Goal: Transaction & Acquisition: Purchase product/service

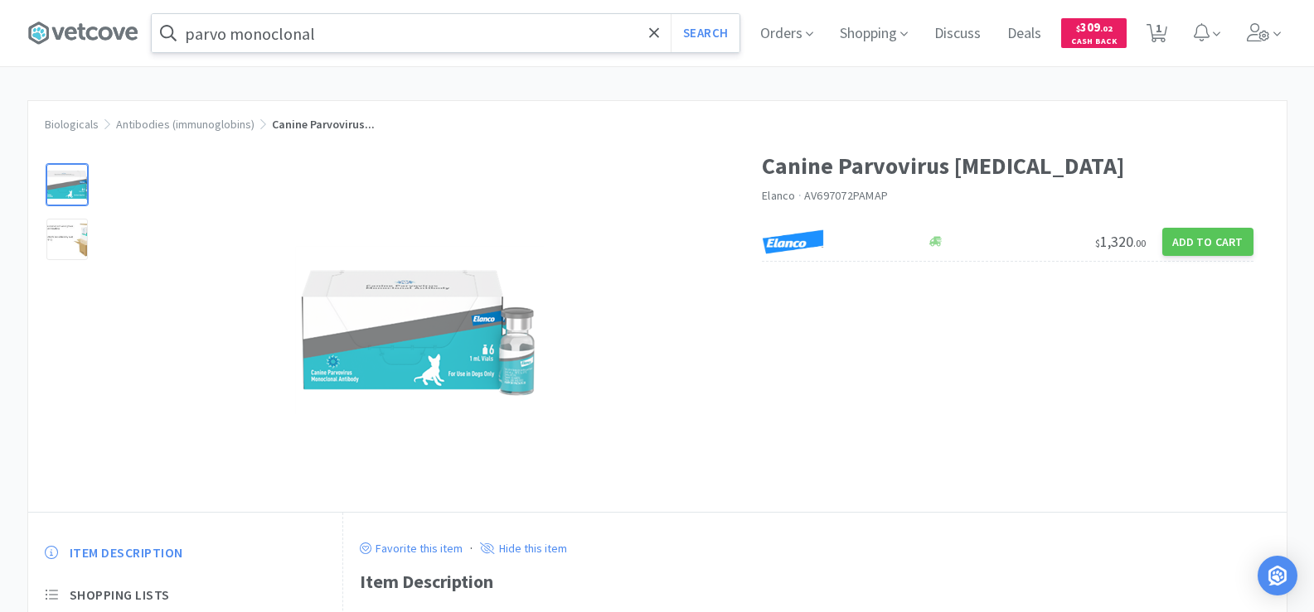
click at [260, 28] on input "parvo monoclonal" at bounding box center [446, 33] width 588 height 38
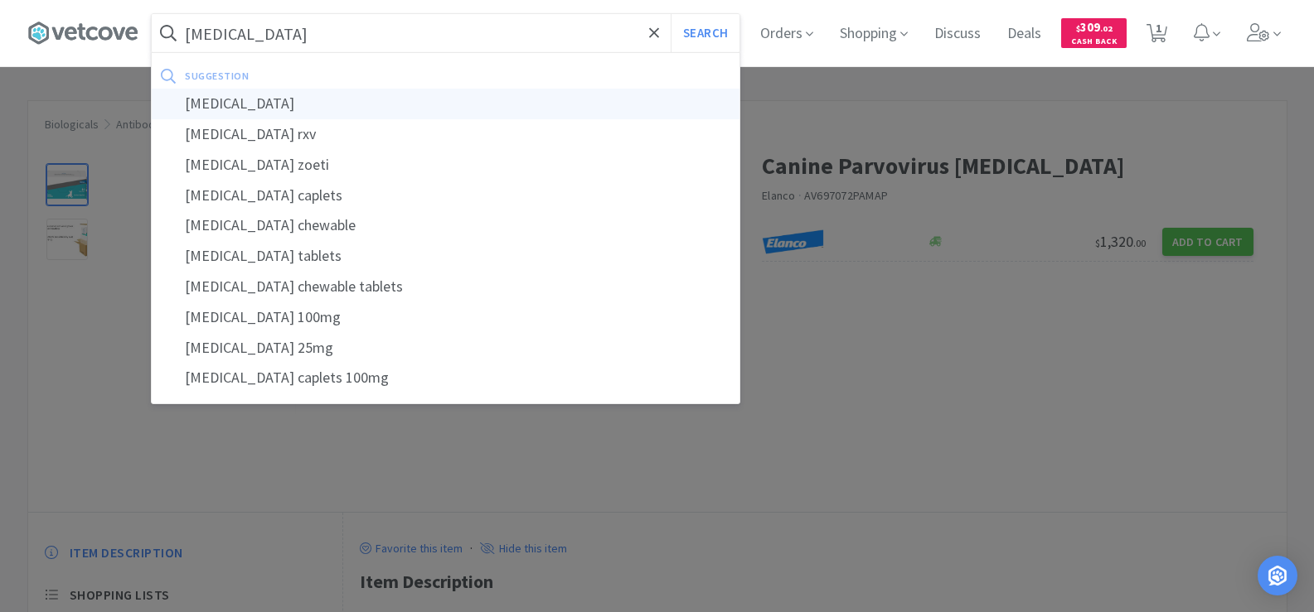
type input "[MEDICAL_DATA]"
click at [306, 96] on div "[MEDICAL_DATA]" at bounding box center [446, 104] width 588 height 31
select select "1"
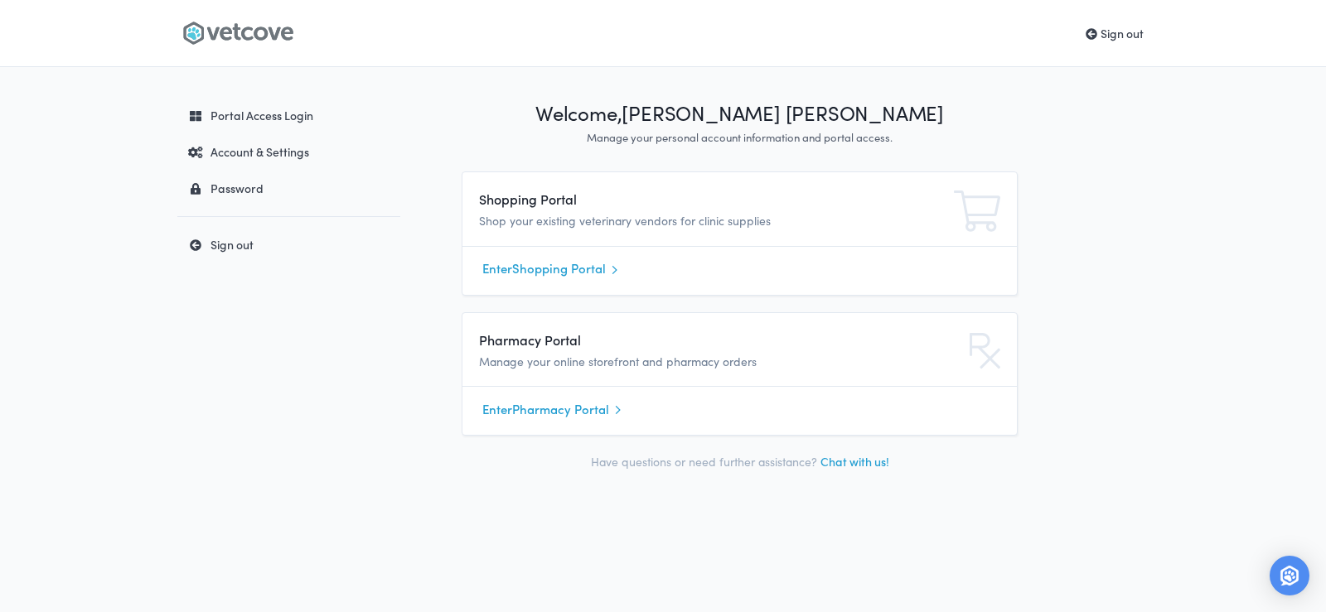
click at [549, 267] on link "Enter Shopping Portal" at bounding box center [739, 269] width 515 height 25
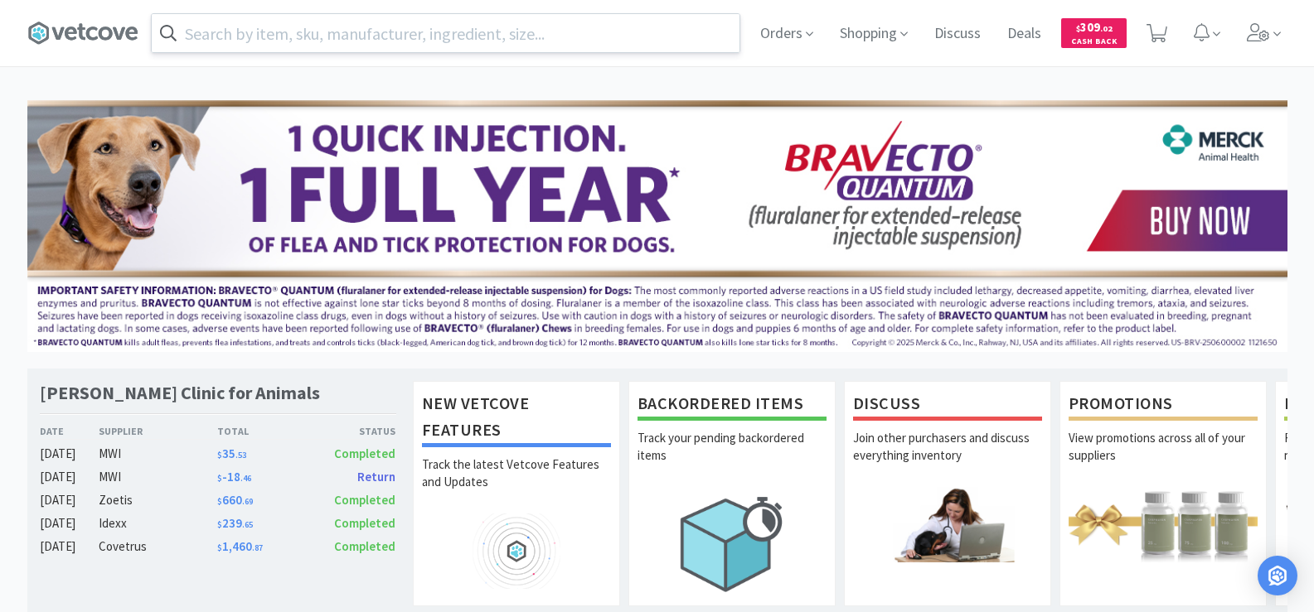
click at [372, 31] on input "text" at bounding box center [446, 33] width 588 height 38
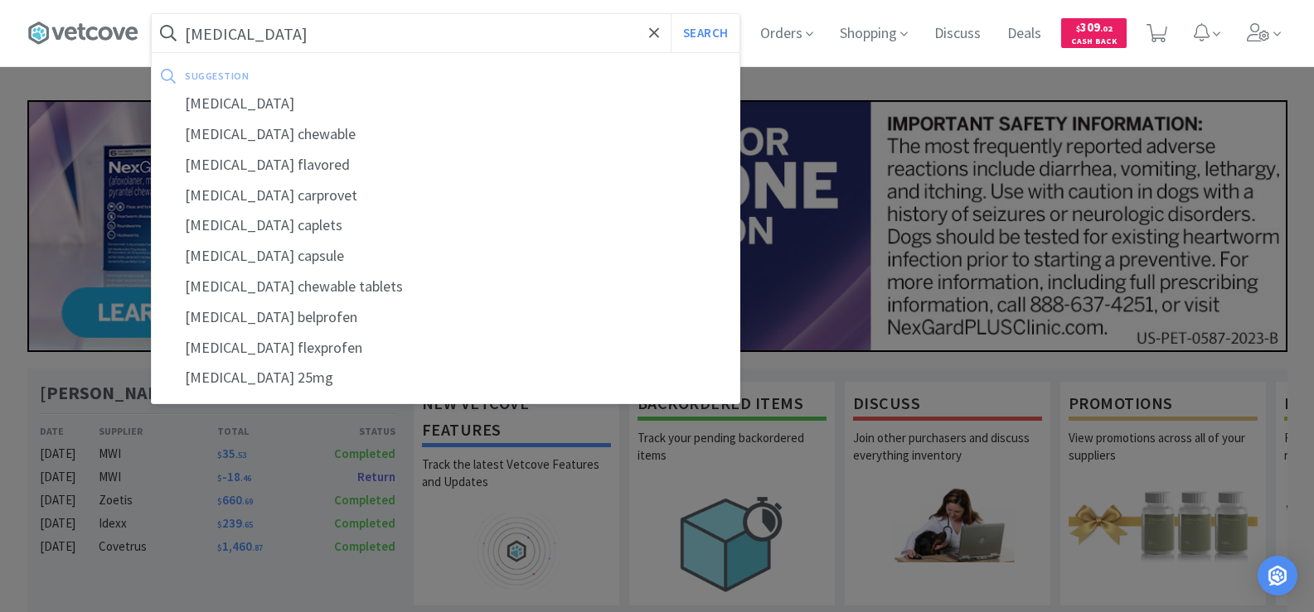
type input "carprofen"
click at [670, 14] on button "Search" at bounding box center [704, 33] width 69 height 38
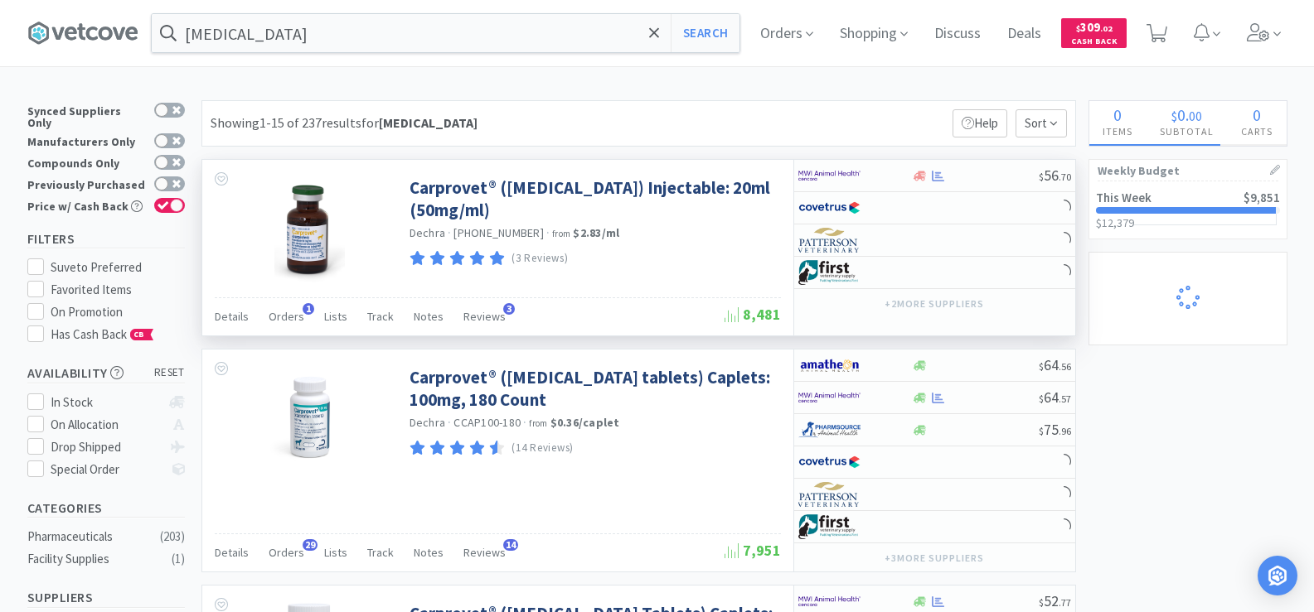
select select "1"
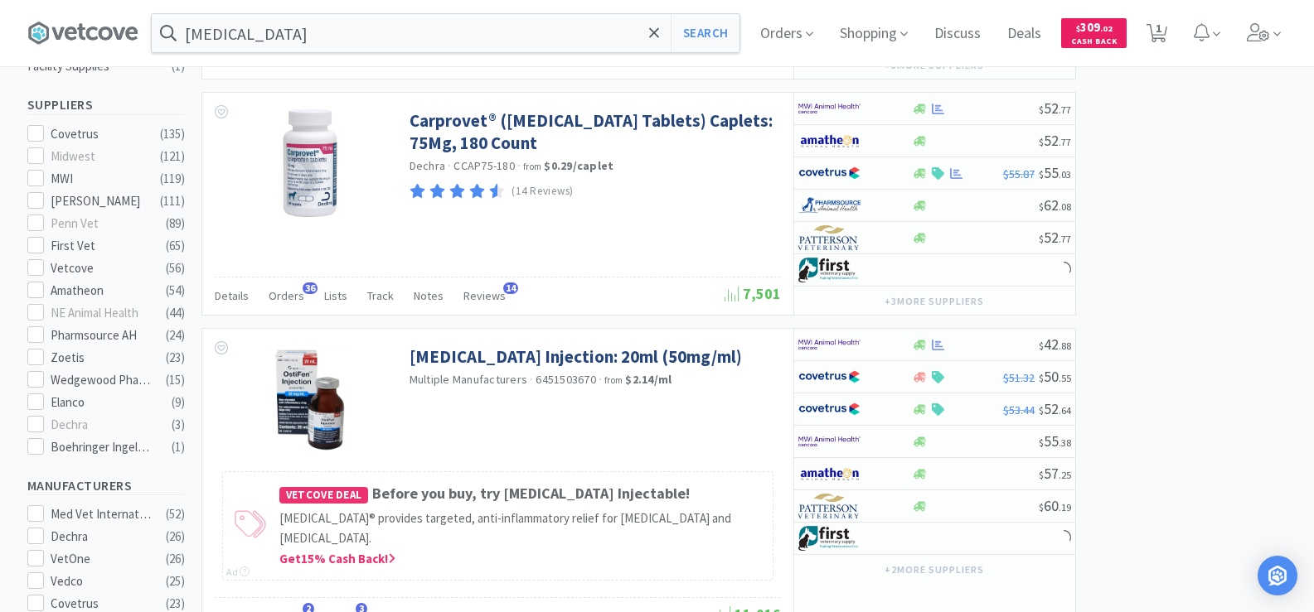
scroll to position [663, 0]
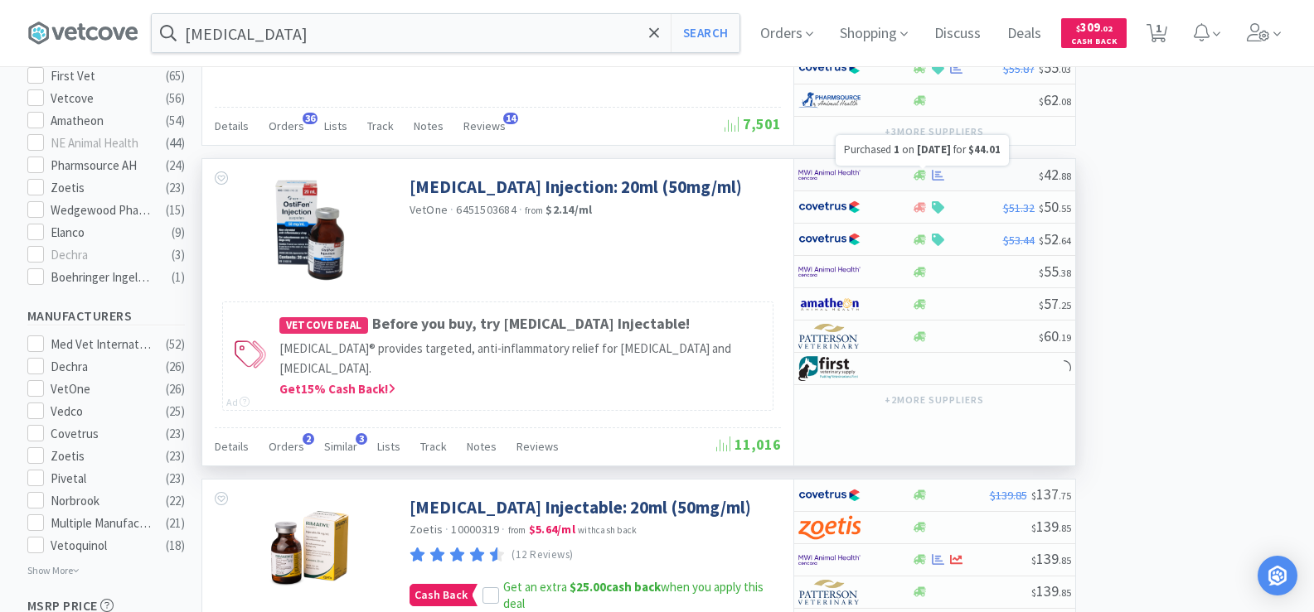
click at [938, 176] on icon at bounding box center [938, 175] width 12 height 12
select select "1"
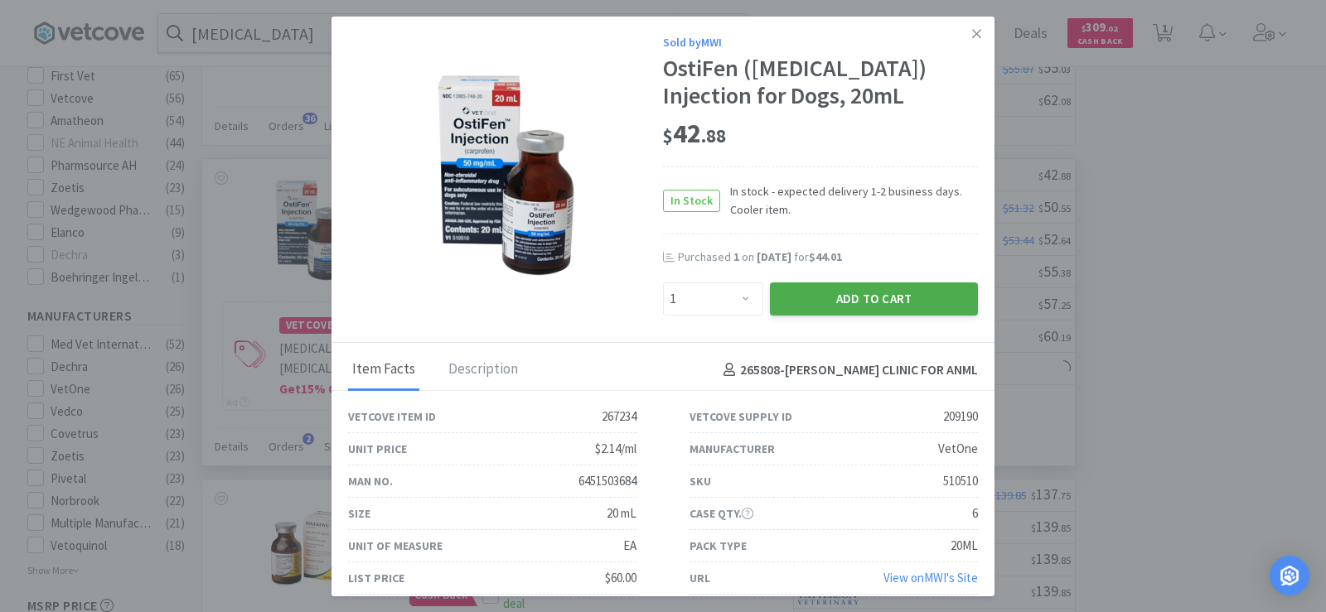
click at [879, 294] on button "Add to Cart" at bounding box center [874, 299] width 208 height 33
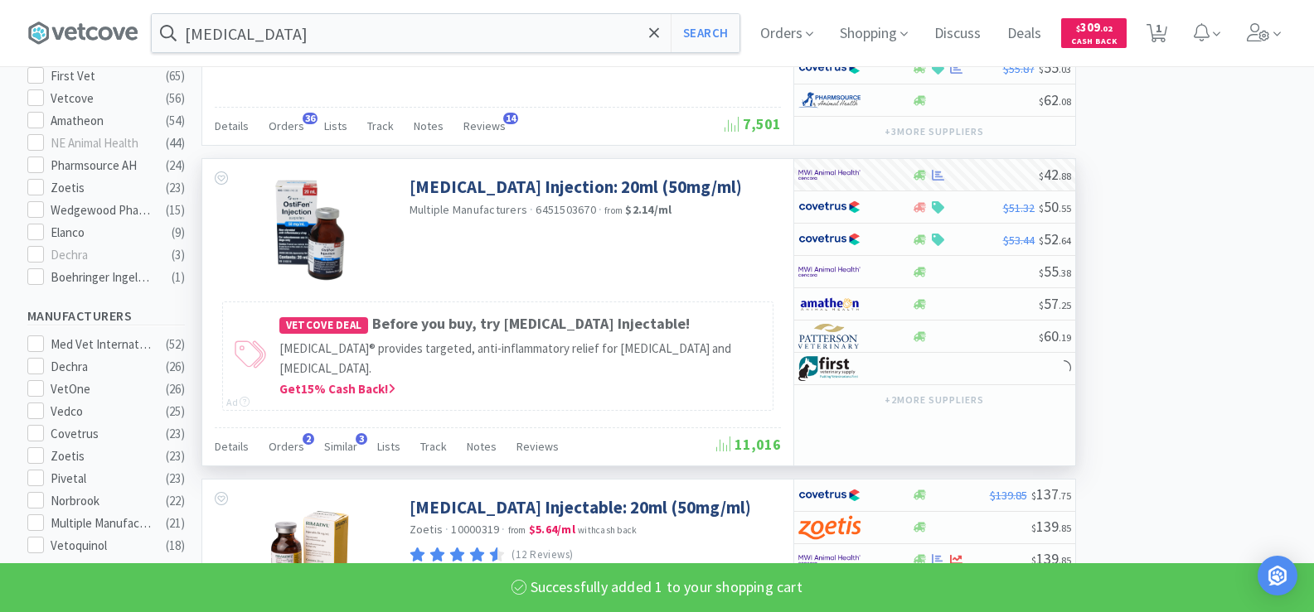
select select "1"
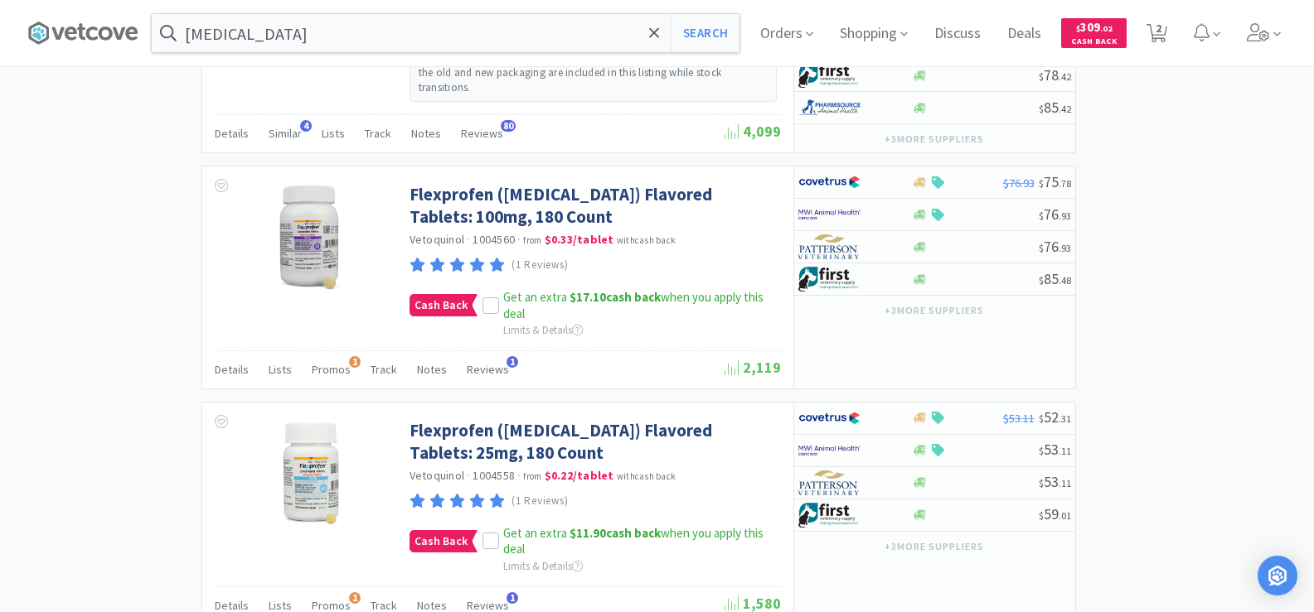
scroll to position [2072, 0]
click at [297, 43] on input "carprofen" at bounding box center [446, 33] width 588 height 38
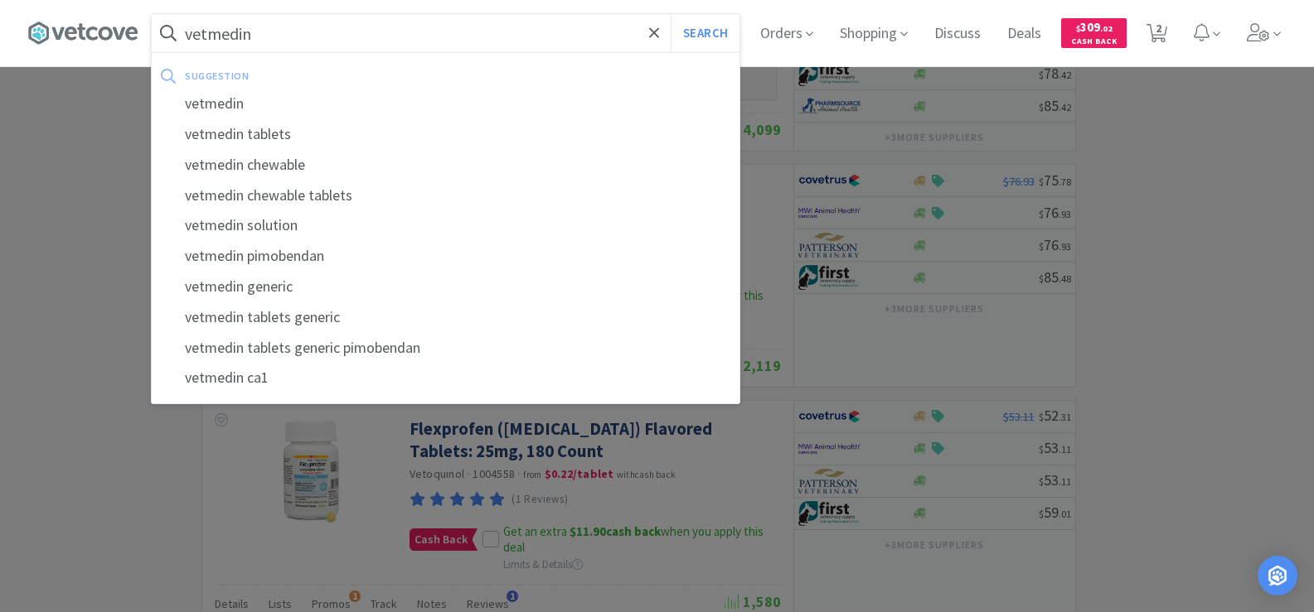
type input "vetmedin"
click at [670, 14] on button "Search" at bounding box center [704, 33] width 69 height 38
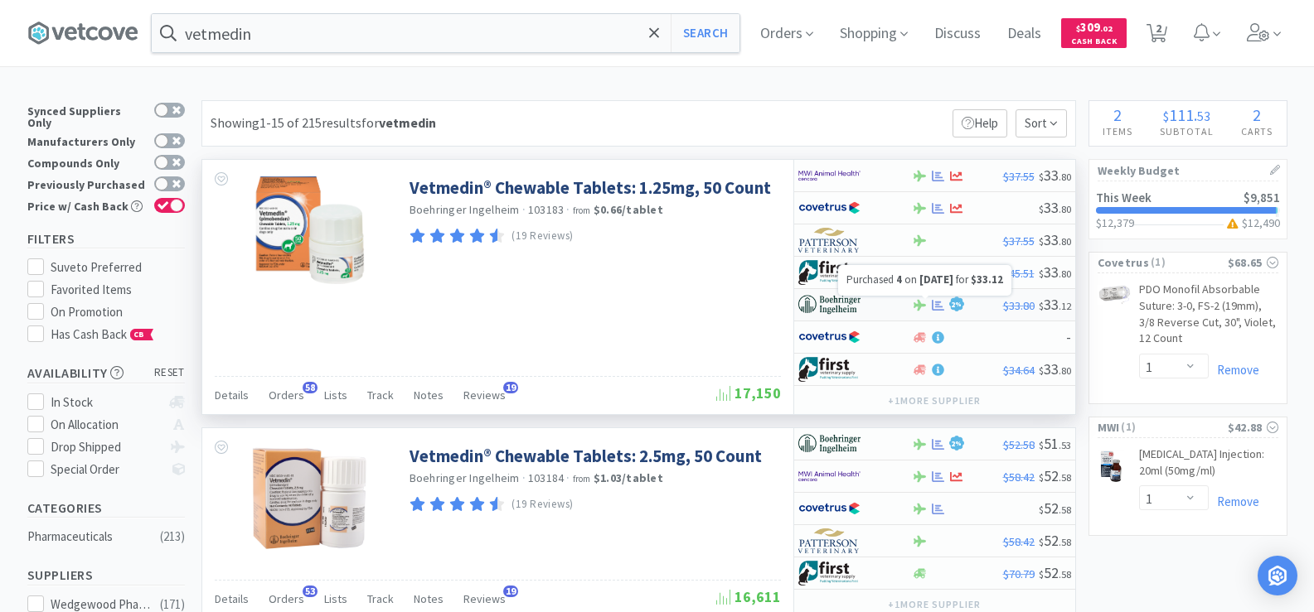
click at [935, 307] on icon at bounding box center [938, 305] width 12 height 12
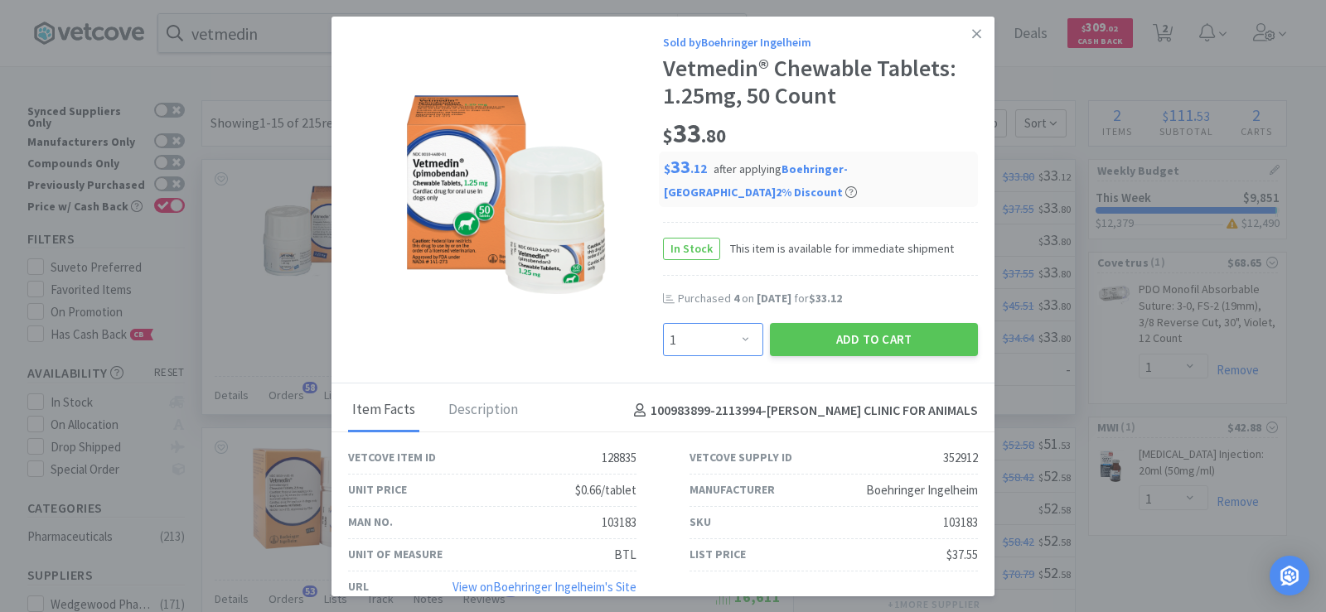
click at [728, 340] on select "Enter Quantity 1 2 3 4 5 6 7 8 9 10 11 12 13 14 15 16 17 18 19 20 Enter Quantity" at bounding box center [713, 339] width 100 height 33
select select "4"
click at [663, 323] on select "Enter Quantity 1 2 3 4 5 6 7 8 9 10 11 12 13 14 15 16 17 18 19 20 Enter Quantity" at bounding box center [713, 339] width 100 height 33
click at [848, 336] on button "Add to Cart" at bounding box center [874, 339] width 208 height 33
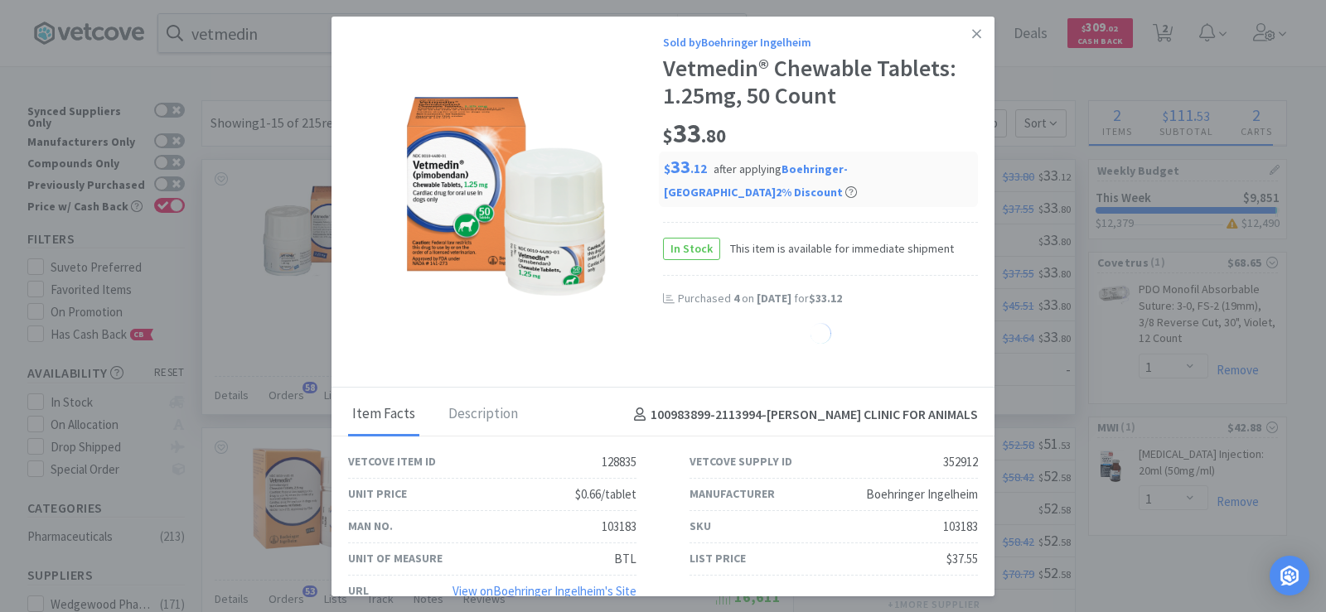
select select "4"
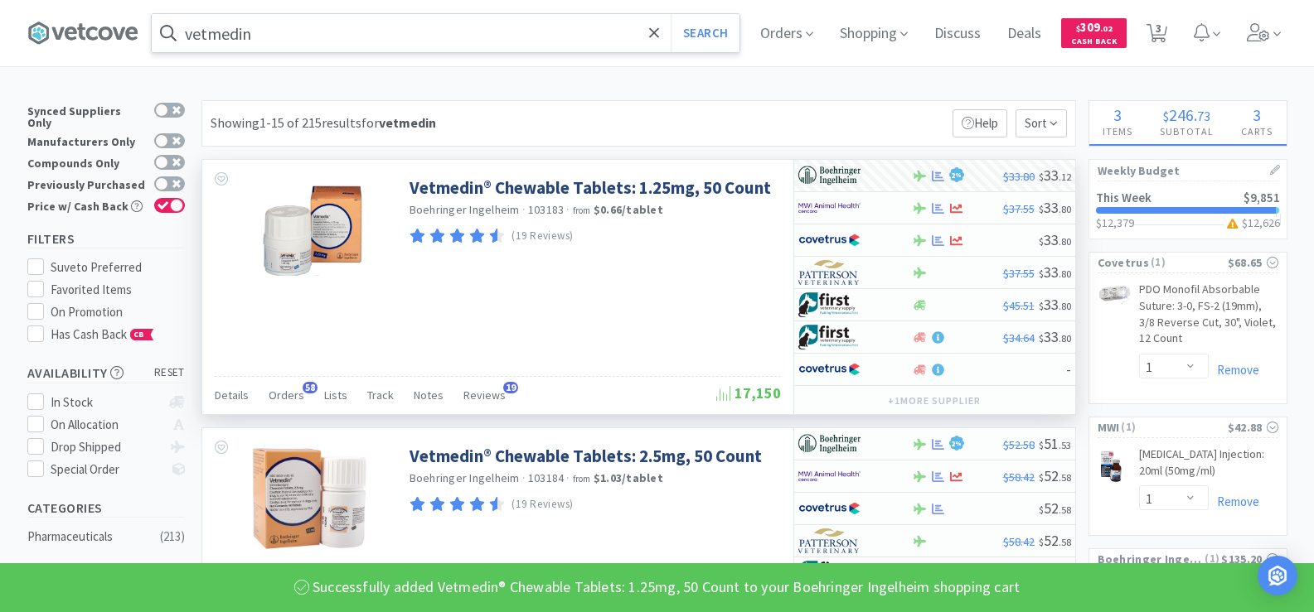
click at [279, 45] on input "vetmedin" at bounding box center [446, 33] width 588 height 38
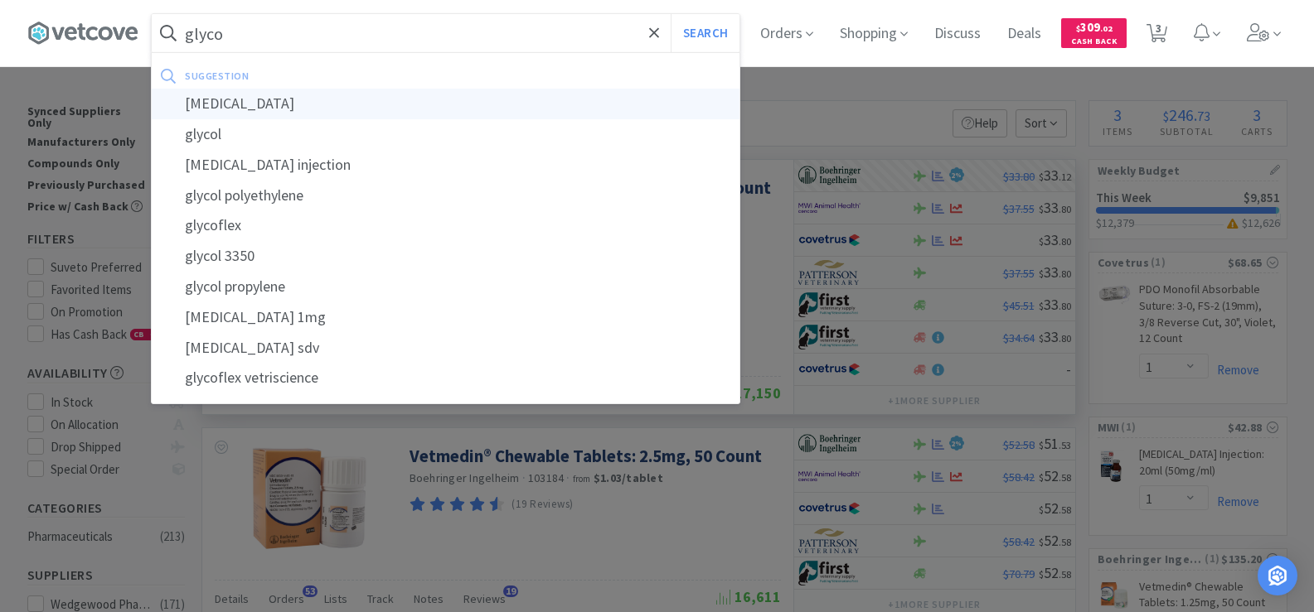
click at [270, 105] on div "glycopyrrolate" at bounding box center [446, 104] width 588 height 31
type input "glycopyrrolate"
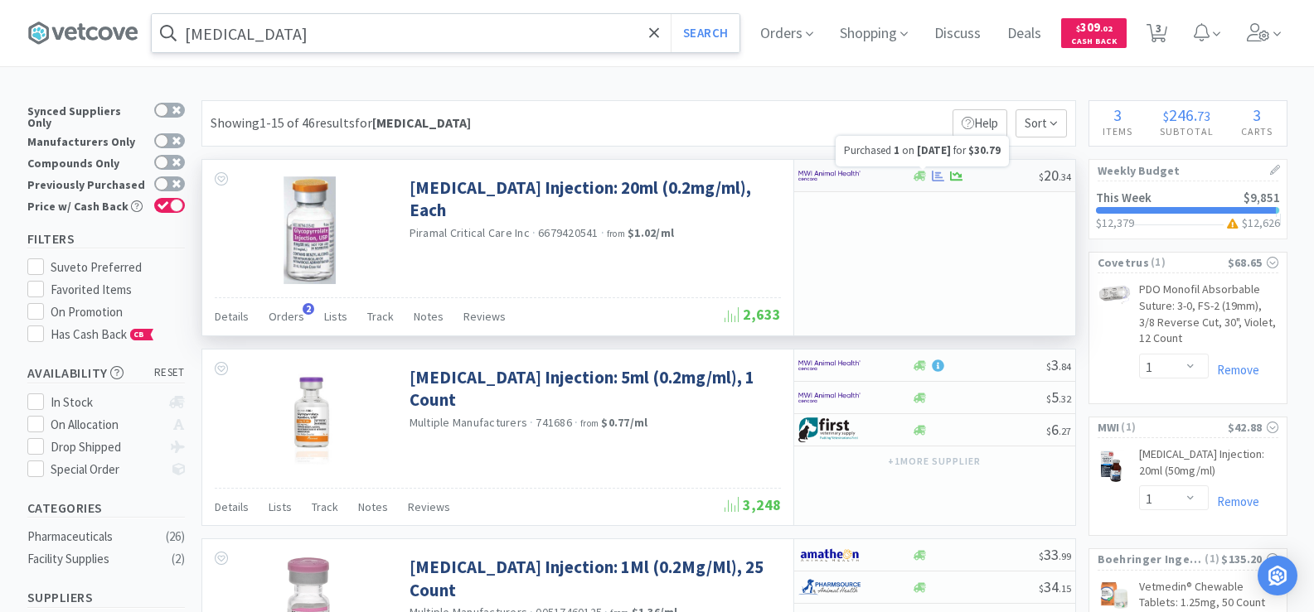
click at [938, 176] on icon at bounding box center [938, 175] width 12 height 11
select select "1"
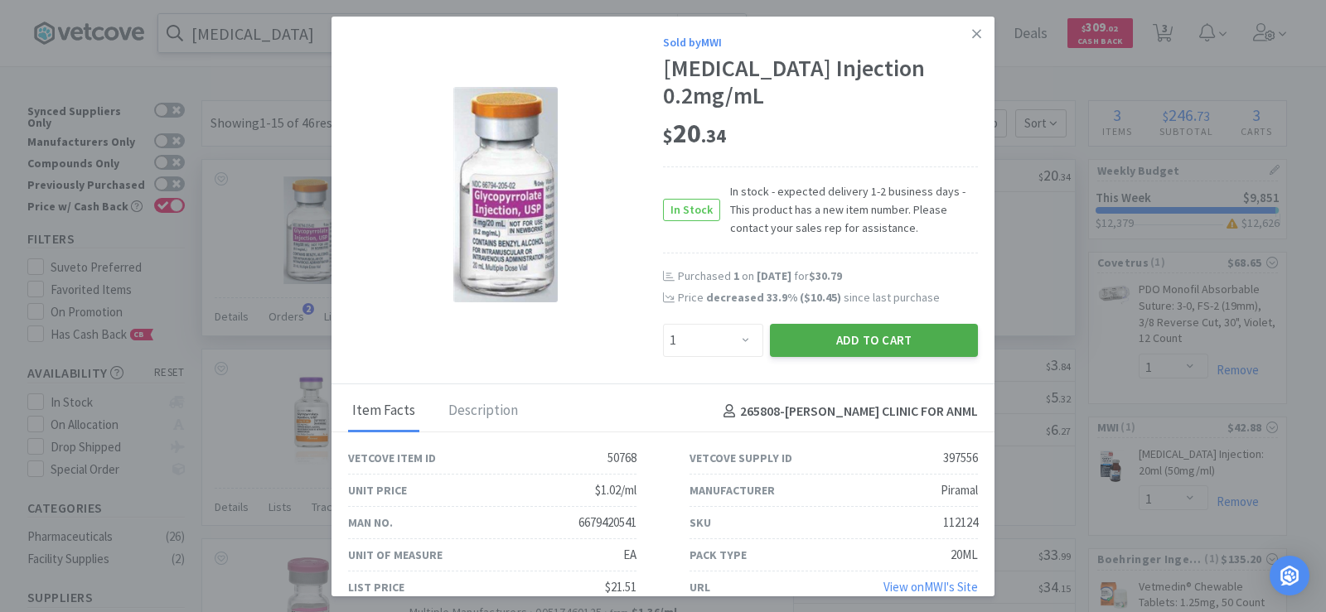
click at [878, 339] on button "Add to Cart" at bounding box center [874, 340] width 208 height 33
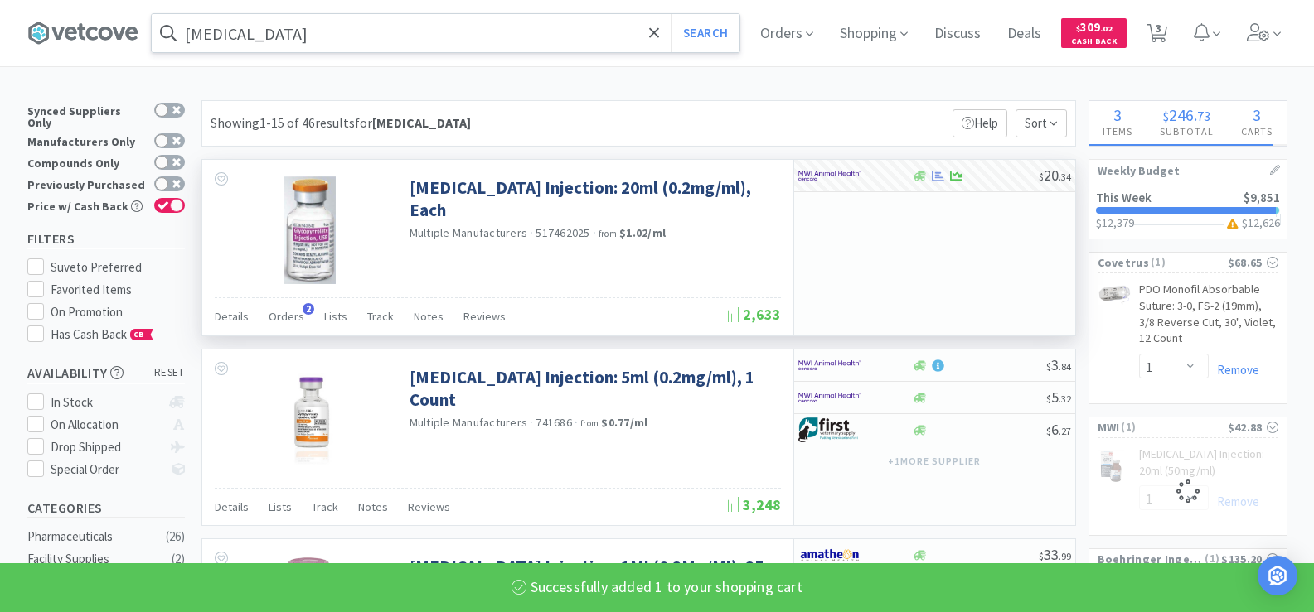
select select "1"
